Goal: Task Accomplishment & Management: Use online tool/utility

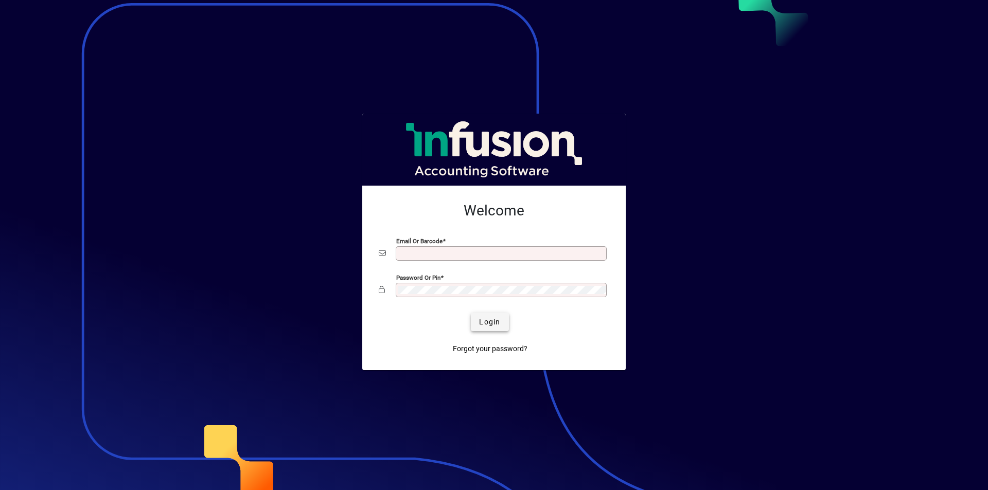
type input "**********"
click at [482, 325] on span "Login" at bounding box center [489, 322] width 21 height 11
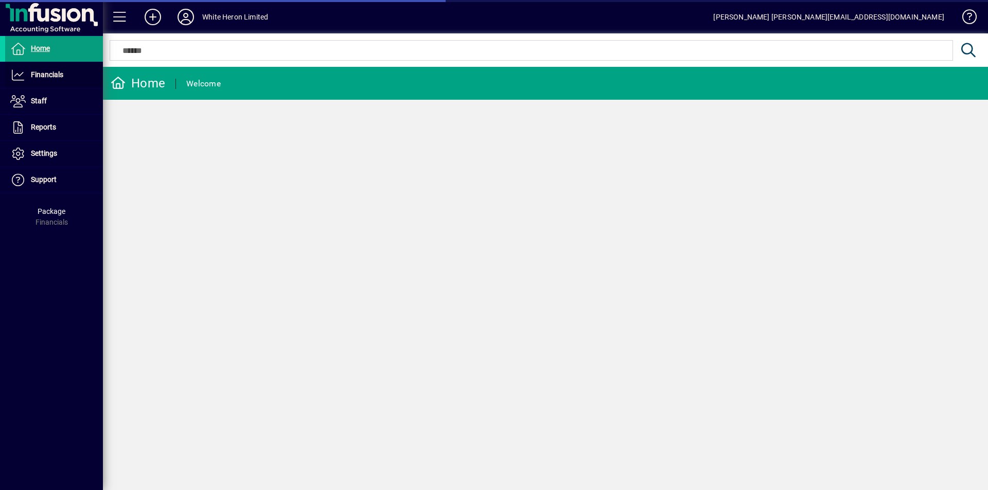
click at [46, 69] on span "Financials" at bounding box center [34, 75] width 58 height 12
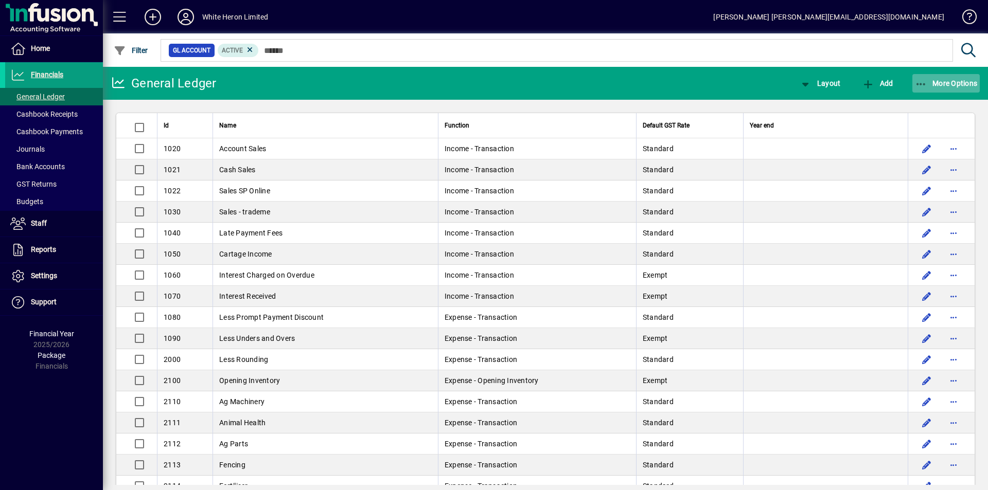
click at [936, 83] on span "More Options" at bounding box center [946, 83] width 63 height 8
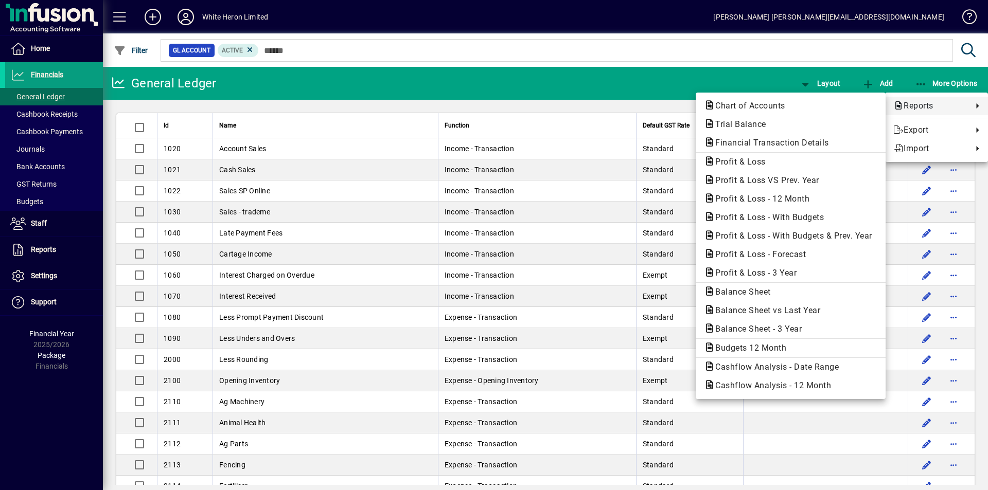
click at [914, 108] on span "Reports" at bounding box center [930, 106] width 74 height 12
click at [735, 164] on span "Profit & Loss" at bounding box center [737, 162] width 67 height 10
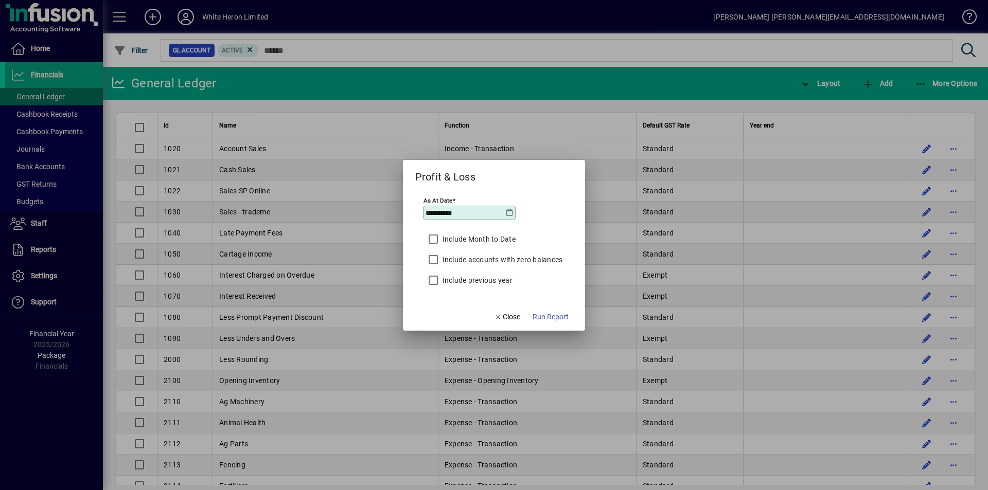
click at [509, 214] on icon at bounding box center [509, 213] width 8 height 8
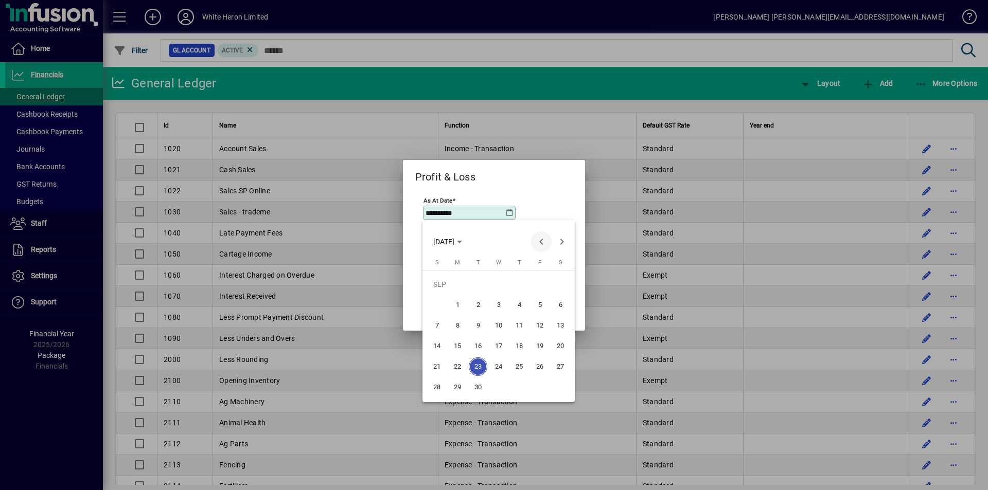
click at [540, 241] on span "Previous month" at bounding box center [541, 242] width 21 height 21
click at [442, 383] on span "31" at bounding box center [437, 387] width 19 height 19
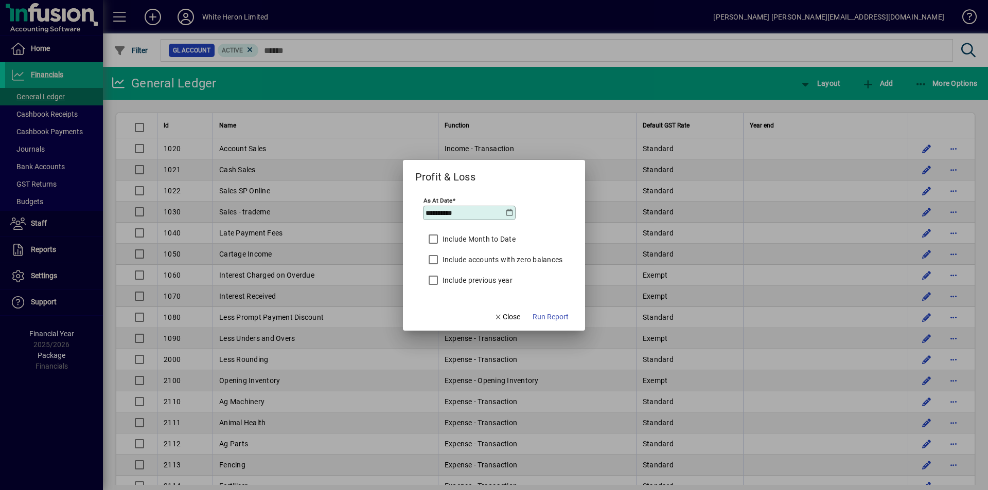
type input "**********"
click at [542, 314] on span "Run Report" at bounding box center [551, 317] width 36 height 11
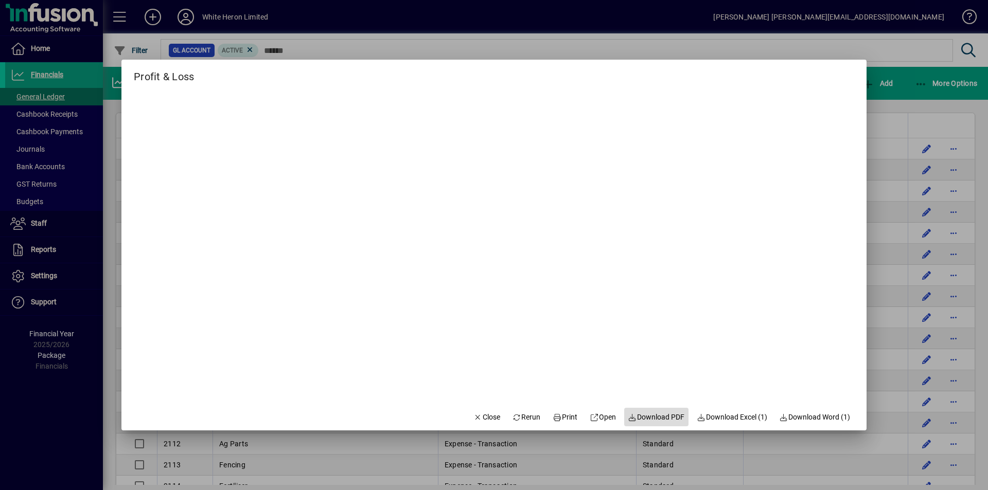
click at [660, 416] on span "Download PDF" at bounding box center [656, 417] width 57 height 11
click at [483, 417] on span "Close" at bounding box center [486, 417] width 27 height 11
